Goal: Find specific page/section: Find specific page/section

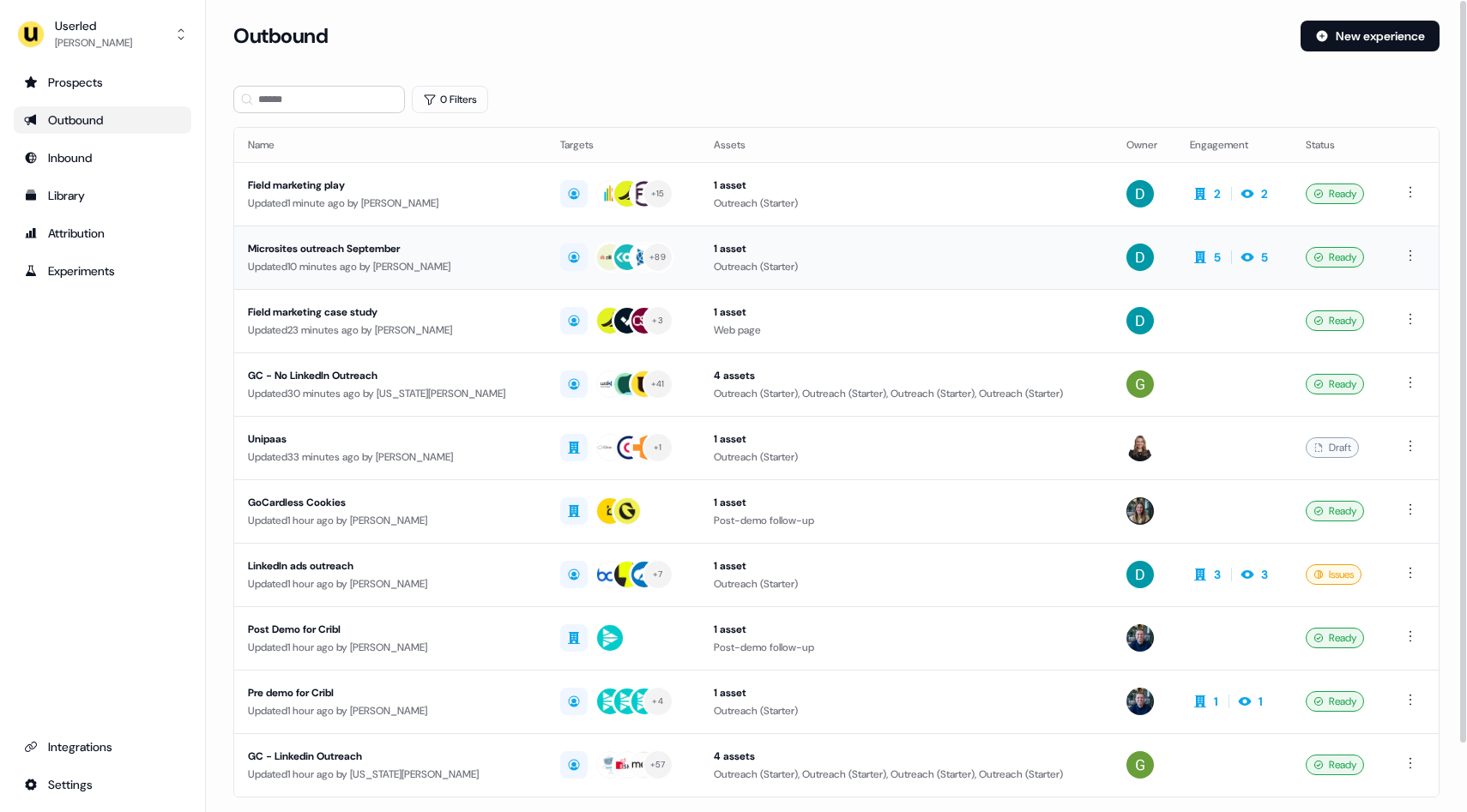
click at [871, 258] on div "Outreach (Starter)" at bounding box center [906, 267] width 385 height 17
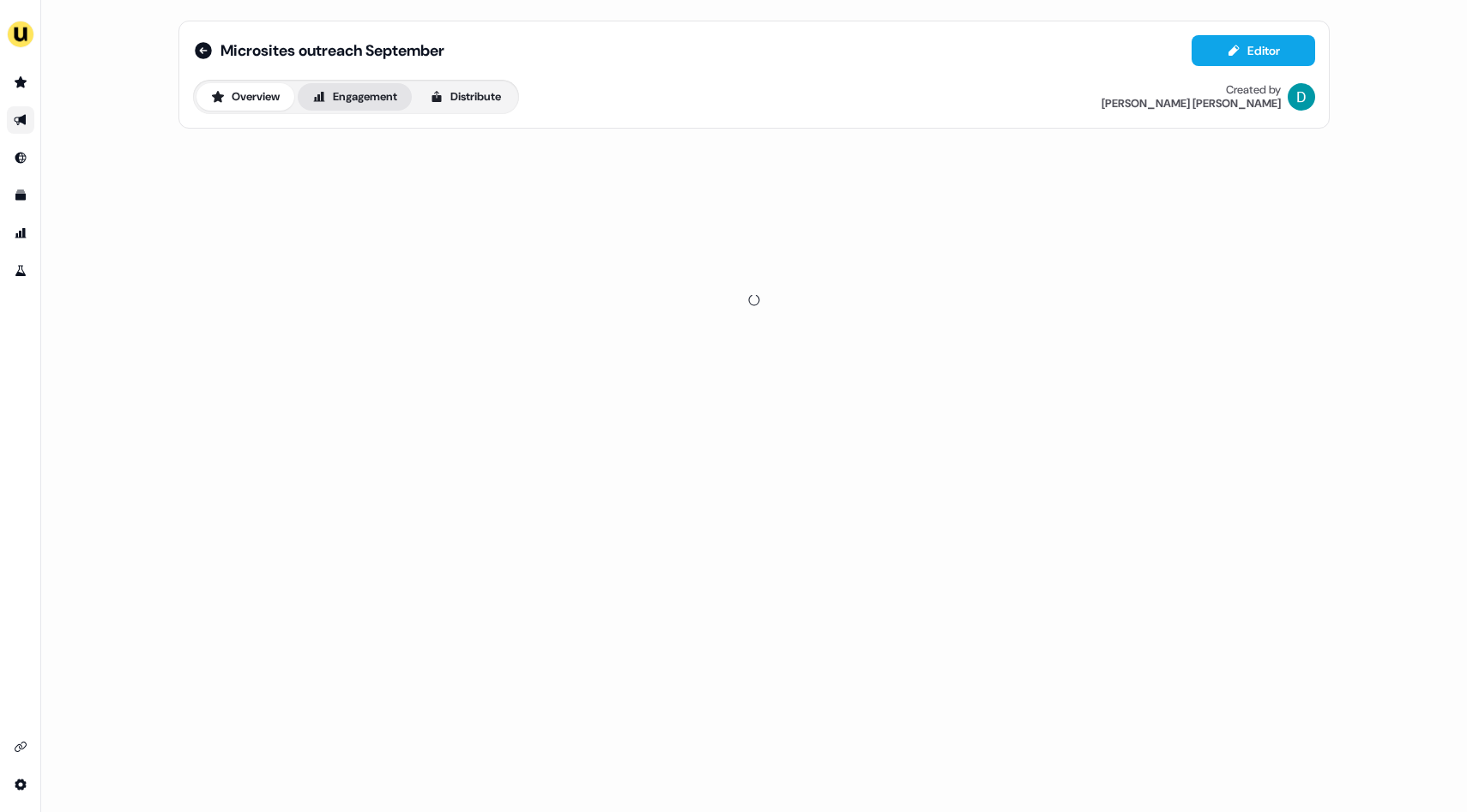
click at [370, 91] on button "Engagement" at bounding box center [355, 97] width 115 height 27
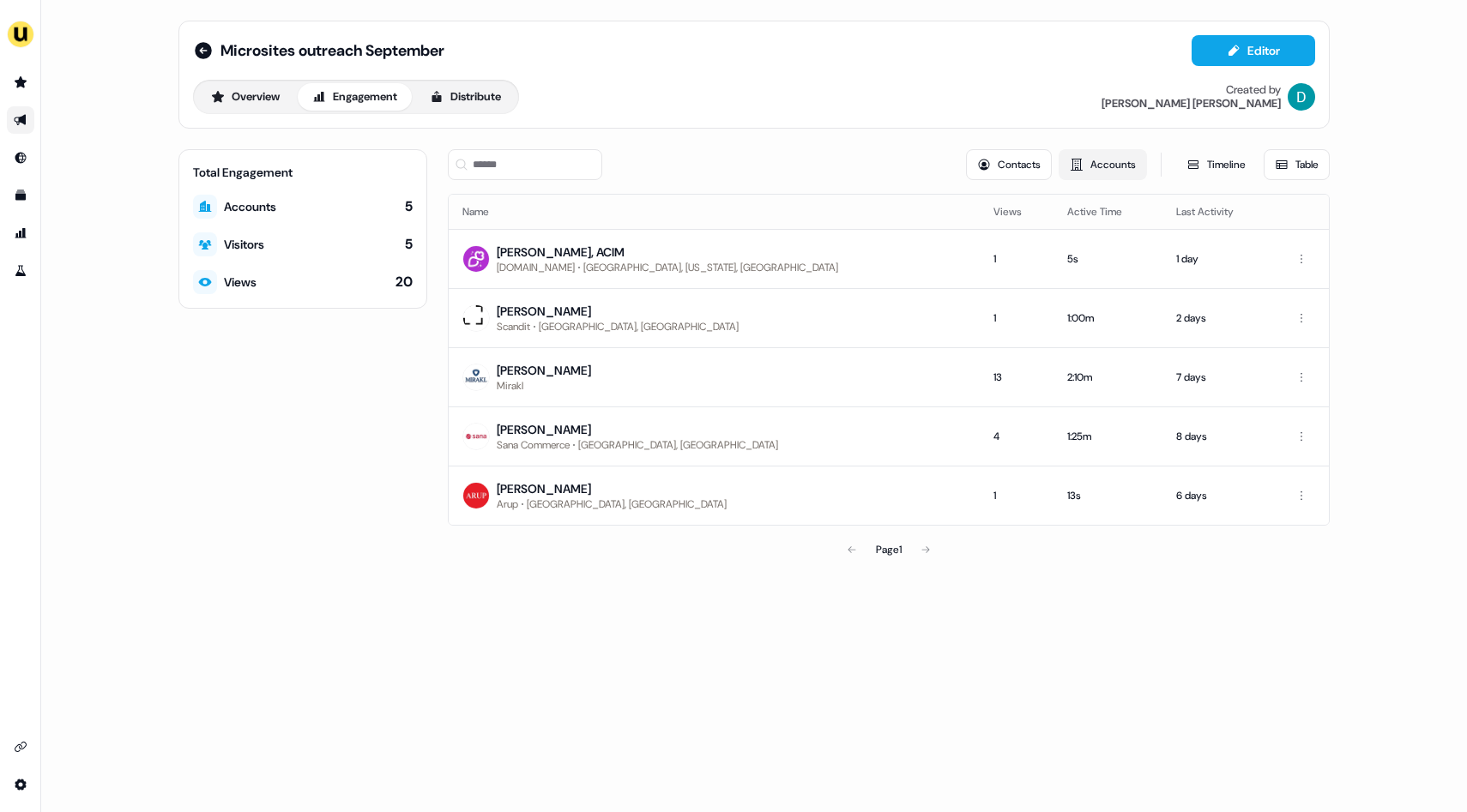
click at [1086, 170] on button "Accounts" at bounding box center [1103, 164] width 88 height 31
click at [1089, 162] on button "Accounts" at bounding box center [1103, 164] width 88 height 31
click at [1088, 168] on button "Accounts" at bounding box center [1103, 164] width 88 height 31
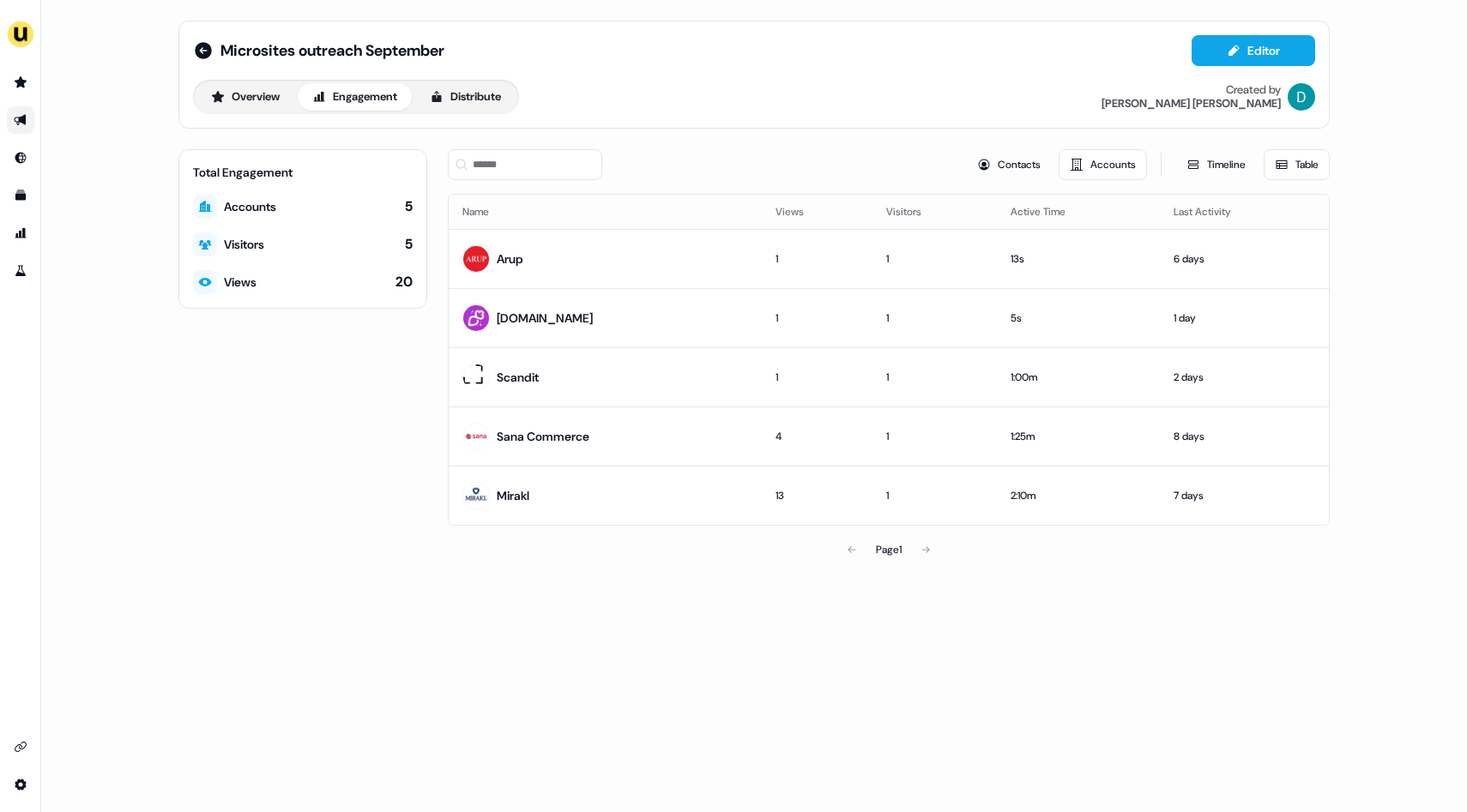
click at [1088, 168] on button "Accounts" at bounding box center [1103, 164] width 88 height 31
click at [1050, 206] on th "Active Time" at bounding box center [1079, 211] width 163 height 35
click at [1205, 213] on th "Last Activity" at bounding box center [1244, 211] width 169 height 35
click at [1205, 166] on button "Timeline" at bounding box center [1216, 164] width 82 height 31
click at [1219, 154] on button "Timeline" at bounding box center [1216, 164] width 82 height 31
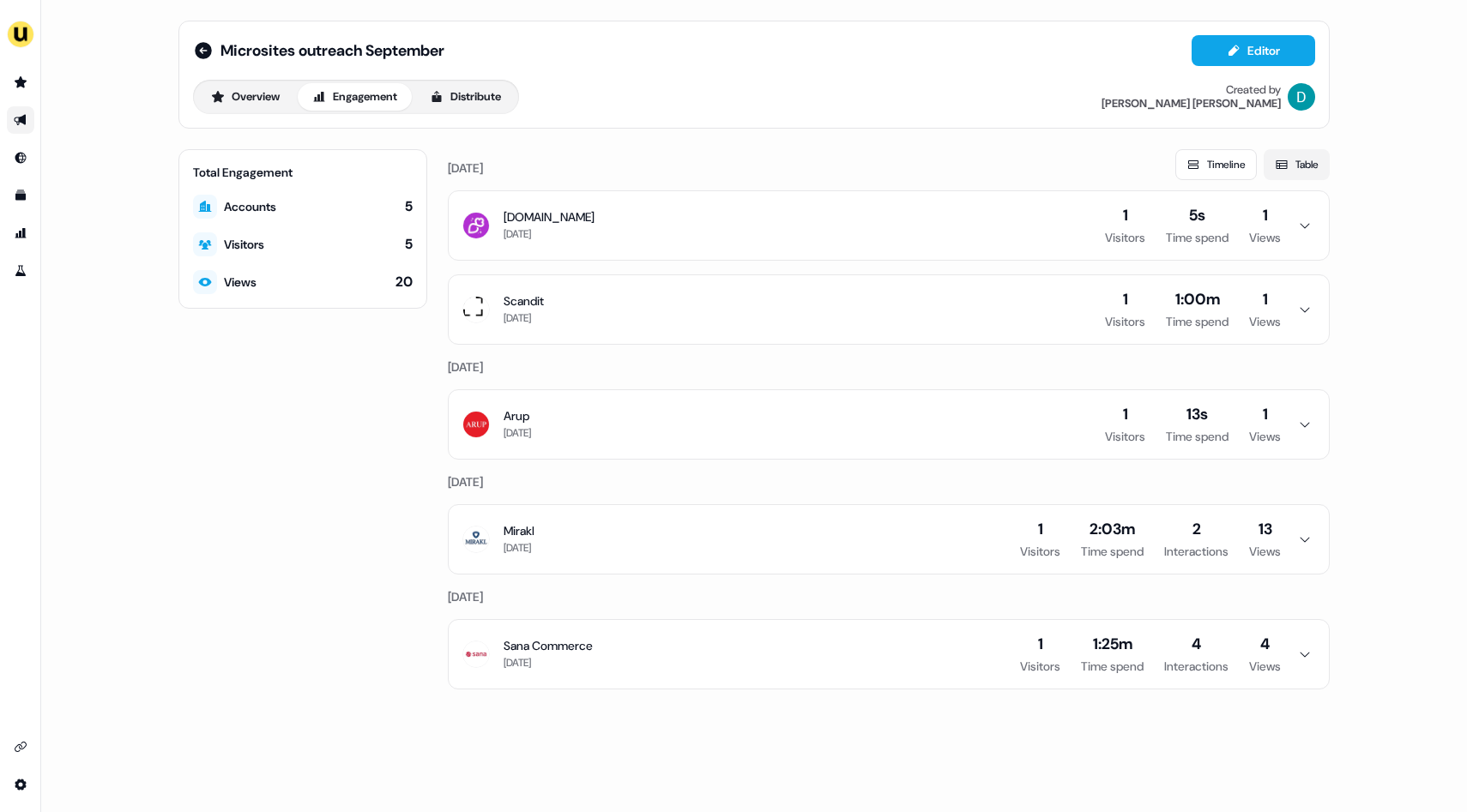
click at [1276, 163] on icon at bounding box center [1282, 164] width 11 height 8
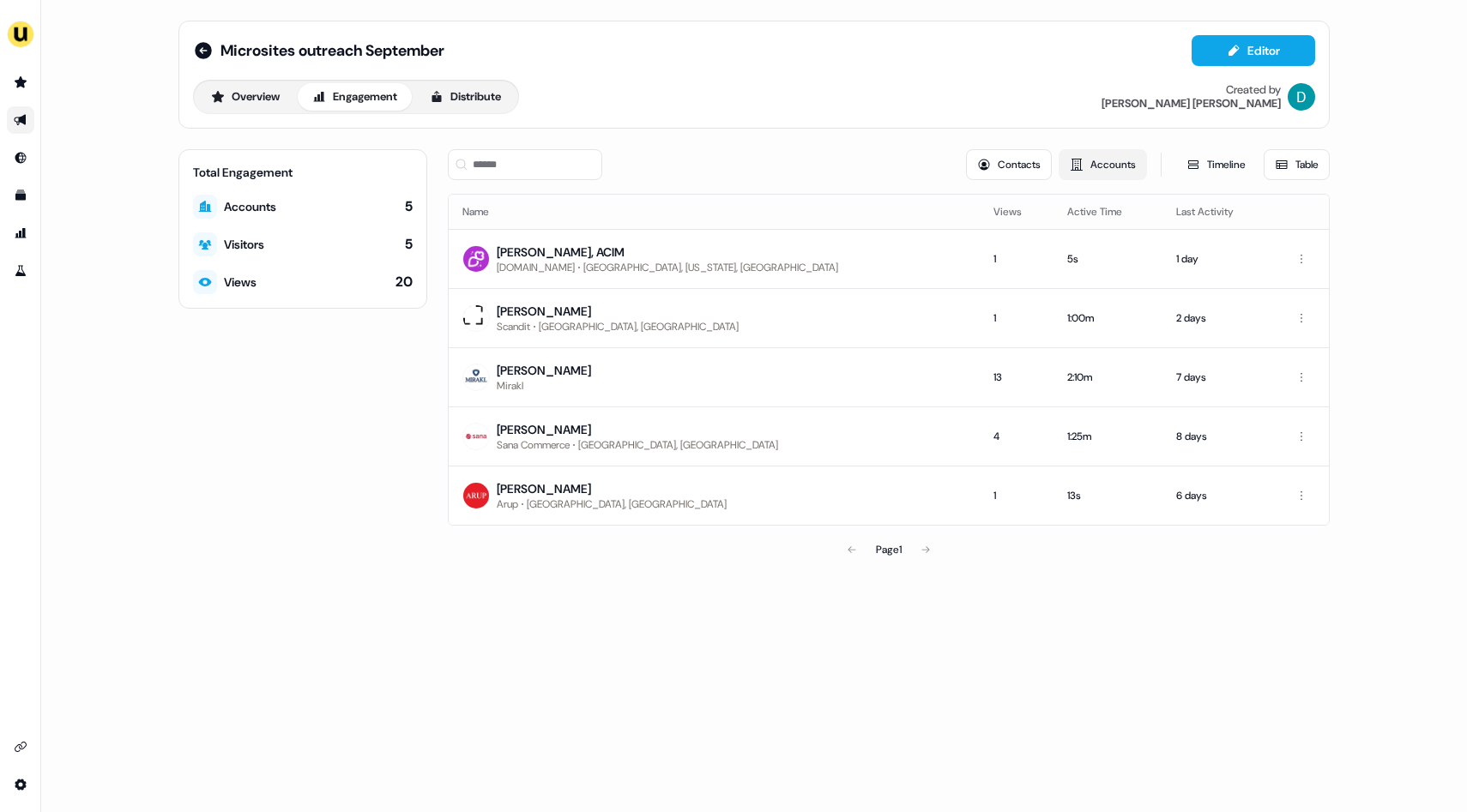
click at [1104, 164] on button "Accounts" at bounding box center [1103, 164] width 88 height 31
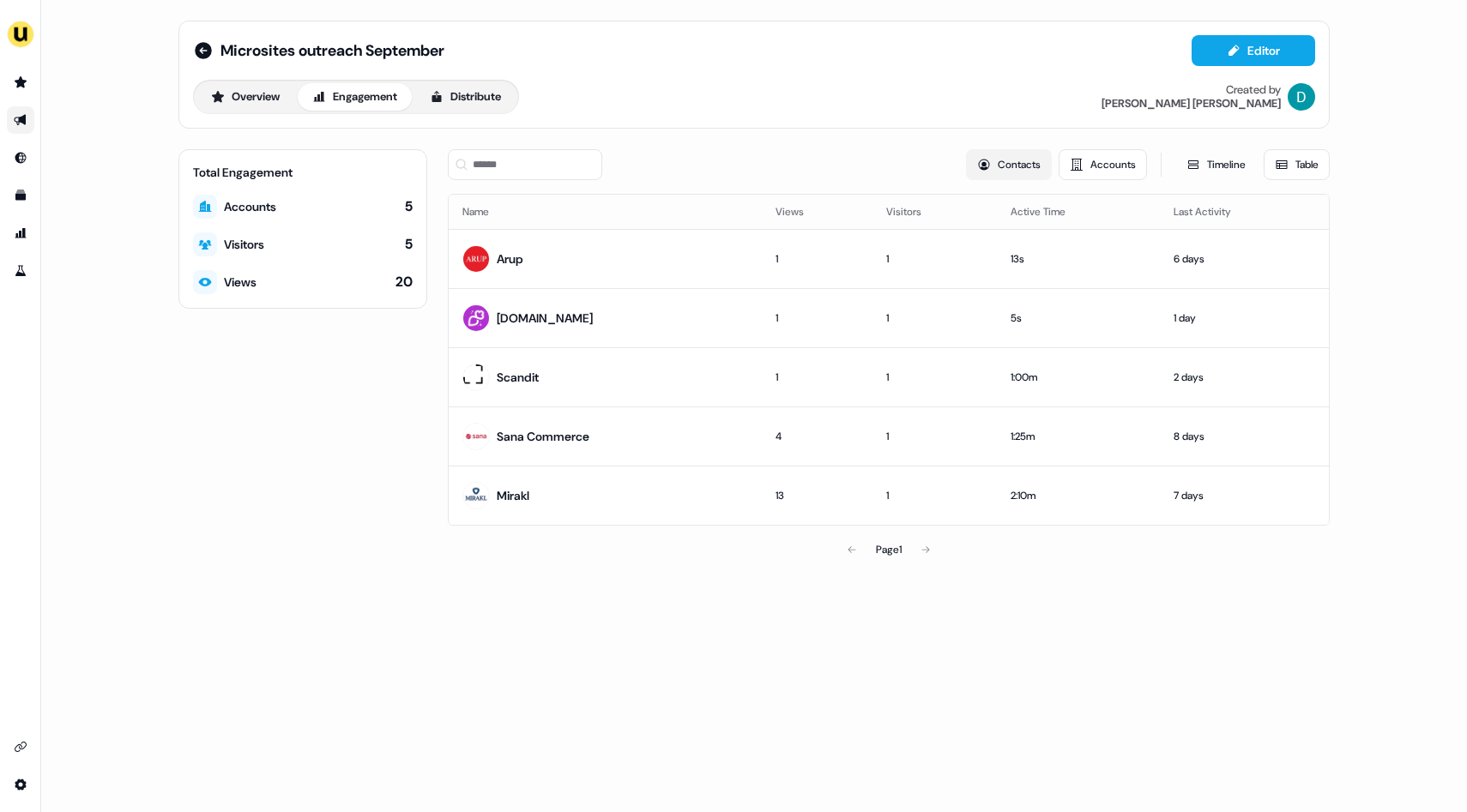
click at [1007, 161] on button "Contacts" at bounding box center [1009, 164] width 85 height 31
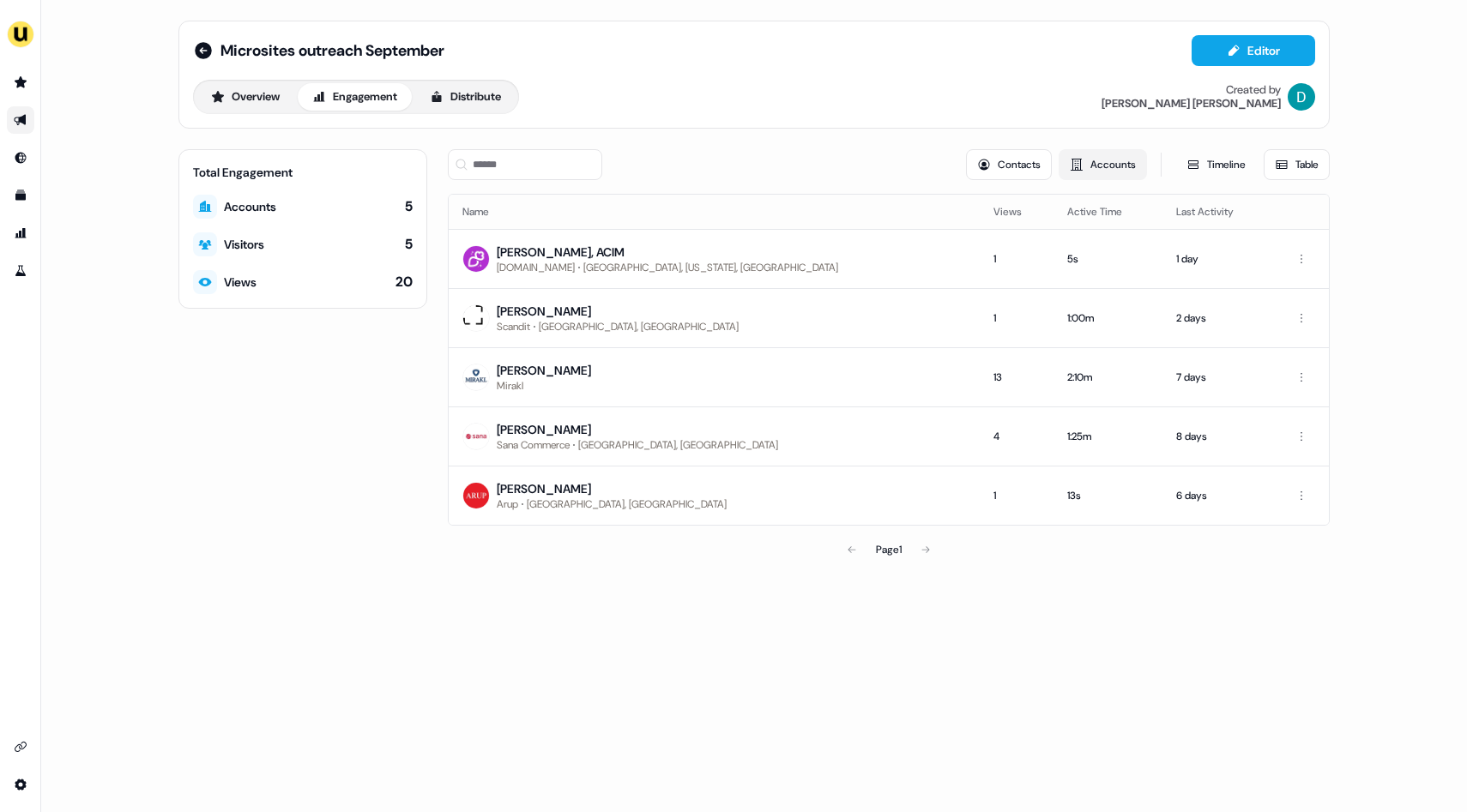
click at [1100, 162] on button "Accounts" at bounding box center [1103, 164] width 88 height 31
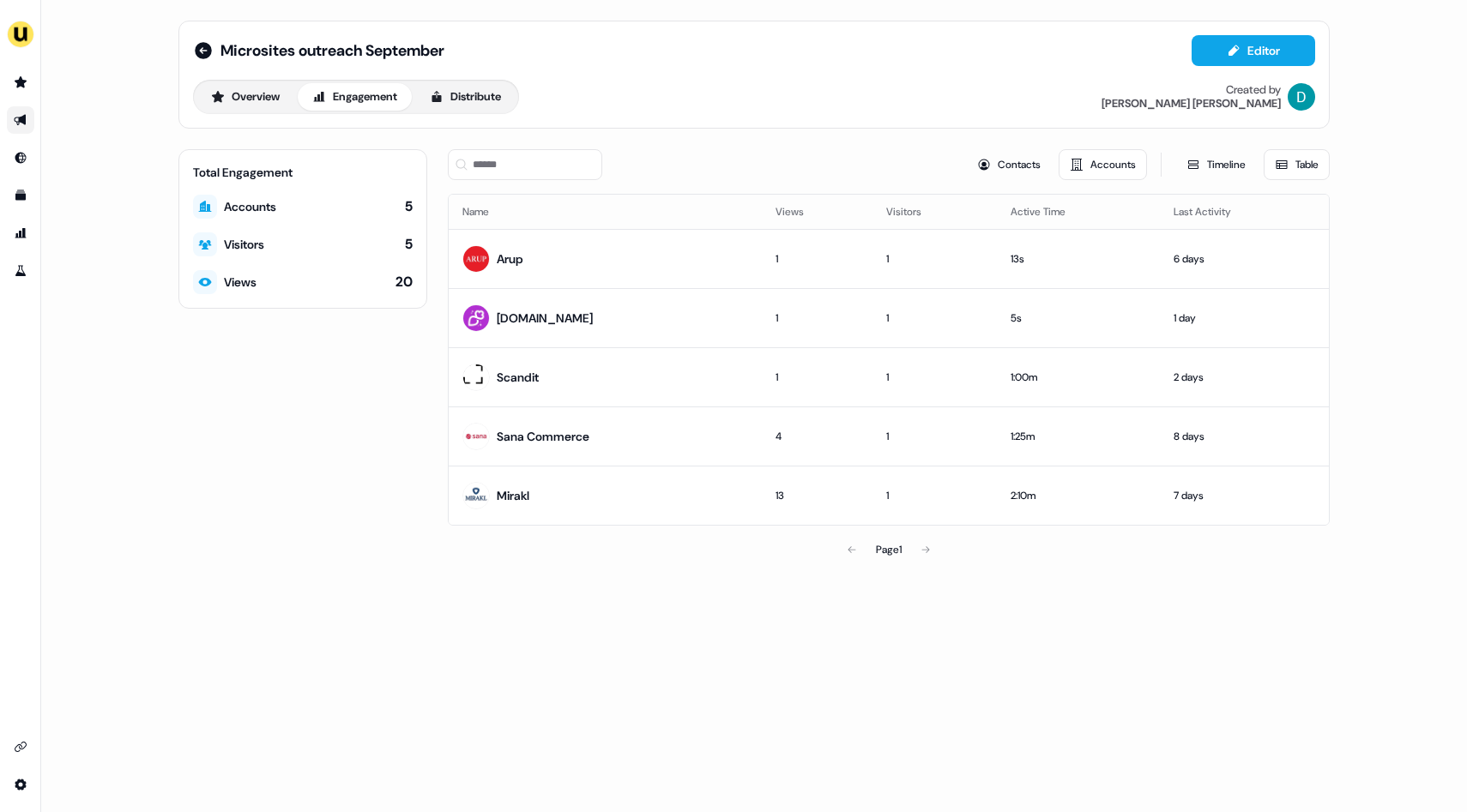
click at [1182, 209] on th "Last Activity" at bounding box center [1244, 211] width 169 height 35
